Goal: Task Accomplishment & Management: Use online tool/utility

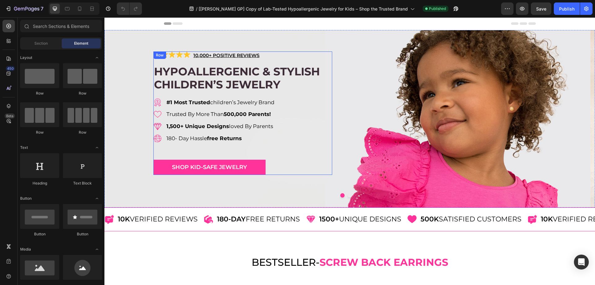
scroll to position [31, 0]
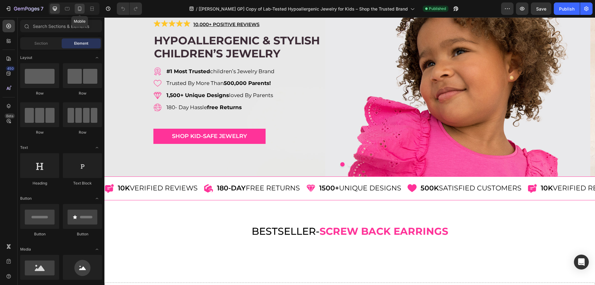
click at [78, 11] on icon at bounding box center [79, 9] width 3 height 4
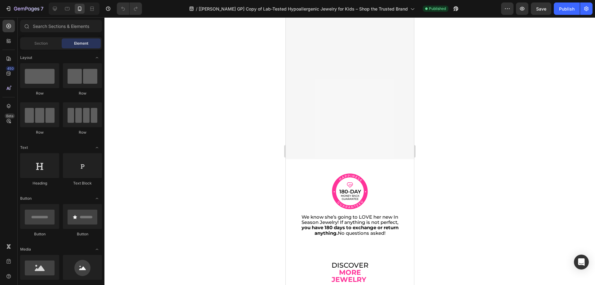
scroll to position [1363, 0]
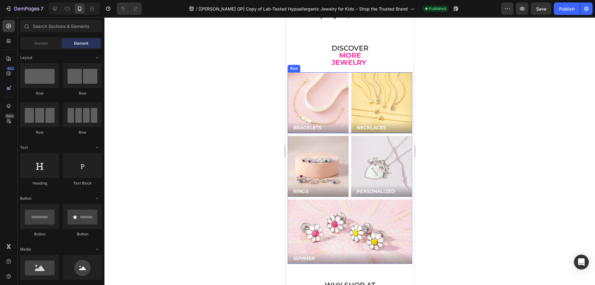
click at [348, 72] on div "BRACELETS Button Hero Banner NECKLACES Button Hero Banner Row" at bounding box center [349, 102] width 125 height 61
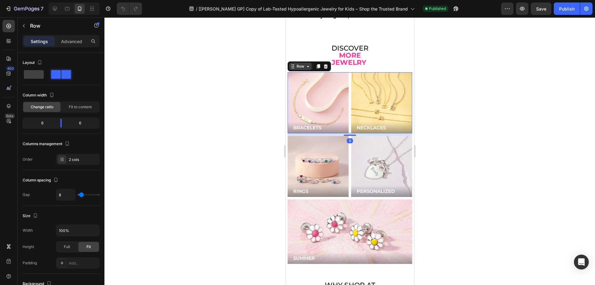
click at [304, 63] on div "Row" at bounding box center [300, 66] width 10 height 6
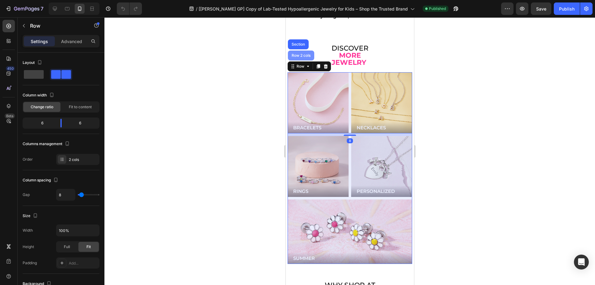
click at [301, 54] on div "Row 2 cols" at bounding box center [300, 56] width 21 height 4
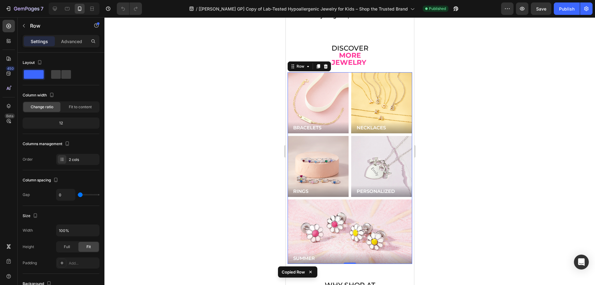
click at [65, 46] on div "Settings Advanced" at bounding box center [61, 41] width 77 height 12
click at [65, 45] on div "Advanced" at bounding box center [71, 41] width 31 height 10
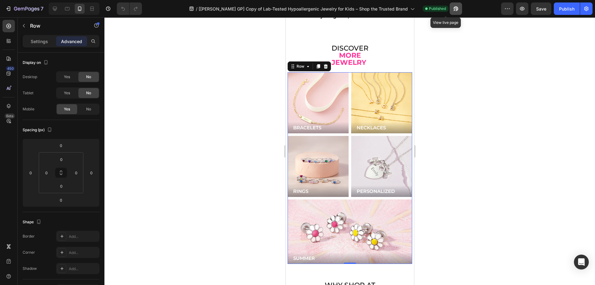
click at [453, 11] on icon "button" at bounding box center [456, 9] width 6 height 6
